Goal: Find specific page/section: Find specific page/section

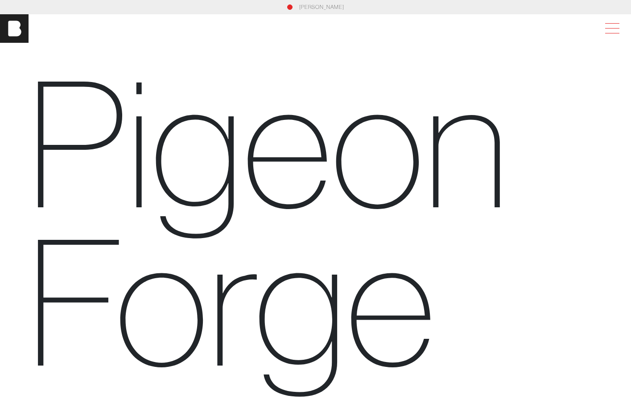
click at [616, 25] on span at bounding box center [610, 29] width 21 height 16
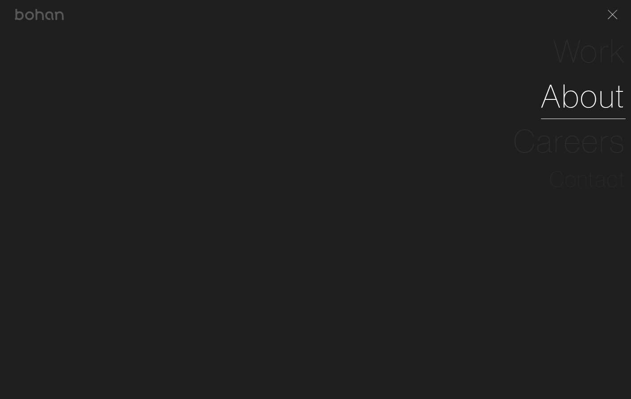
click at [597, 102] on link "About" at bounding box center [583, 96] width 85 height 45
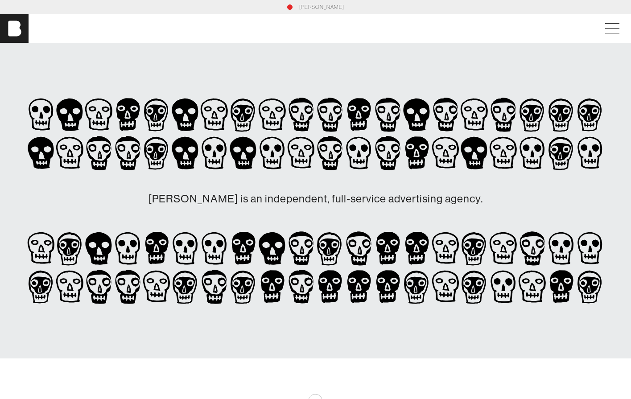
drag, startPoint x: 356, startPoint y: 184, endPoint x: 291, endPoint y: -11, distance: 205.5
click at [326, 8] on link "[PERSON_NAME]" at bounding box center [321, 7] width 45 height 8
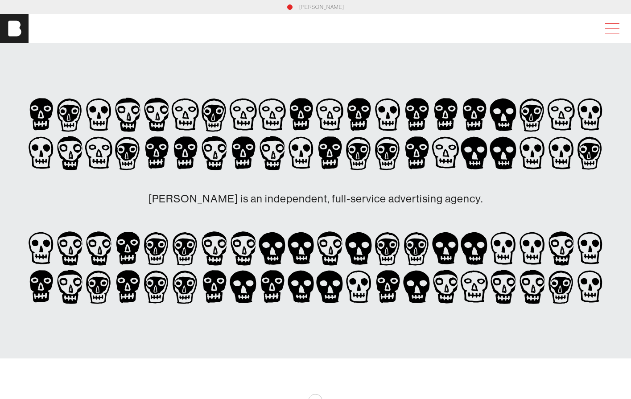
click at [619, 33] on span at bounding box center [612, 33] width 14 height 0
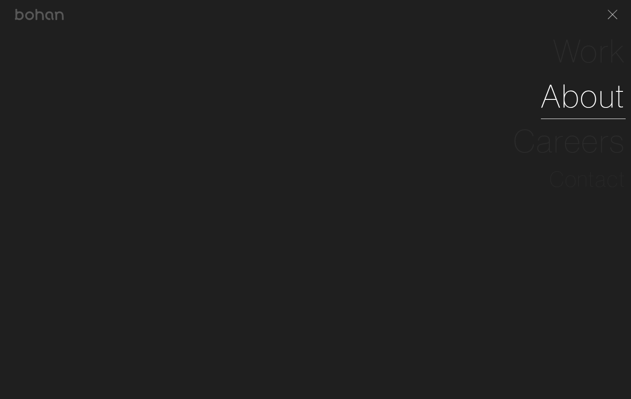
click at [583, 89] on link "About" at bounding box center [583, 96] width 85 height 45
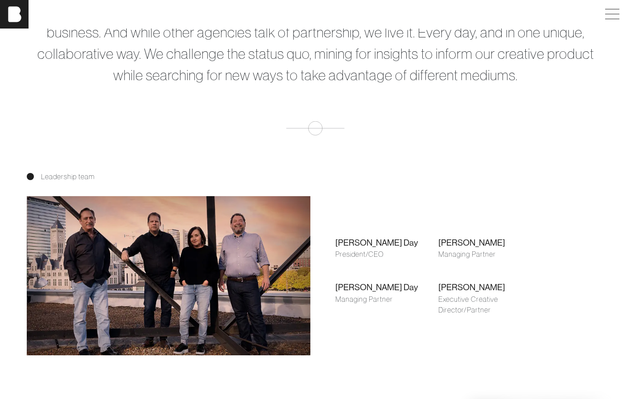
scroll to position [579, 0]
